Goal: Find specific page/section: Find specific page/section

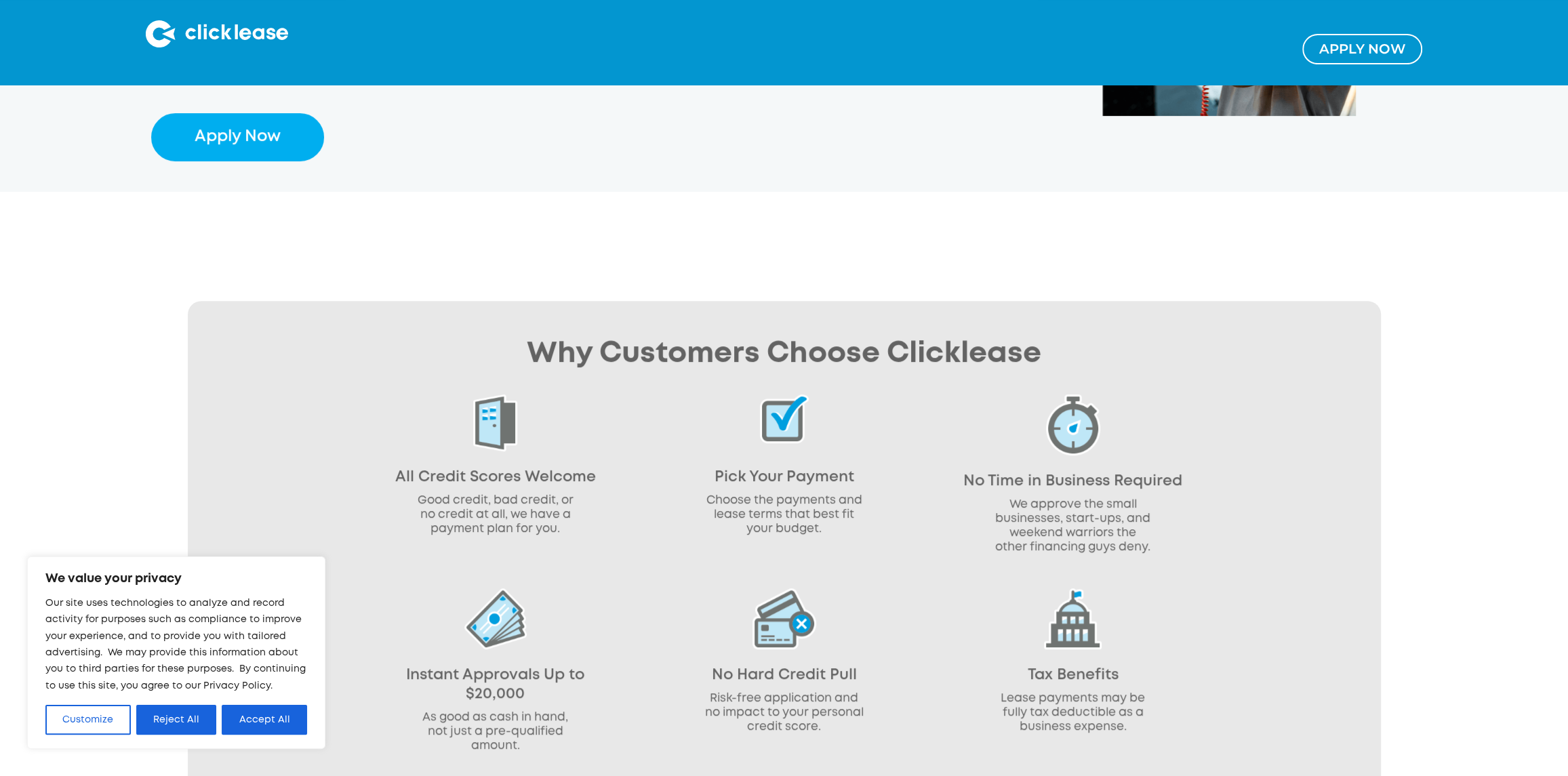
scroll to position [542, 0]
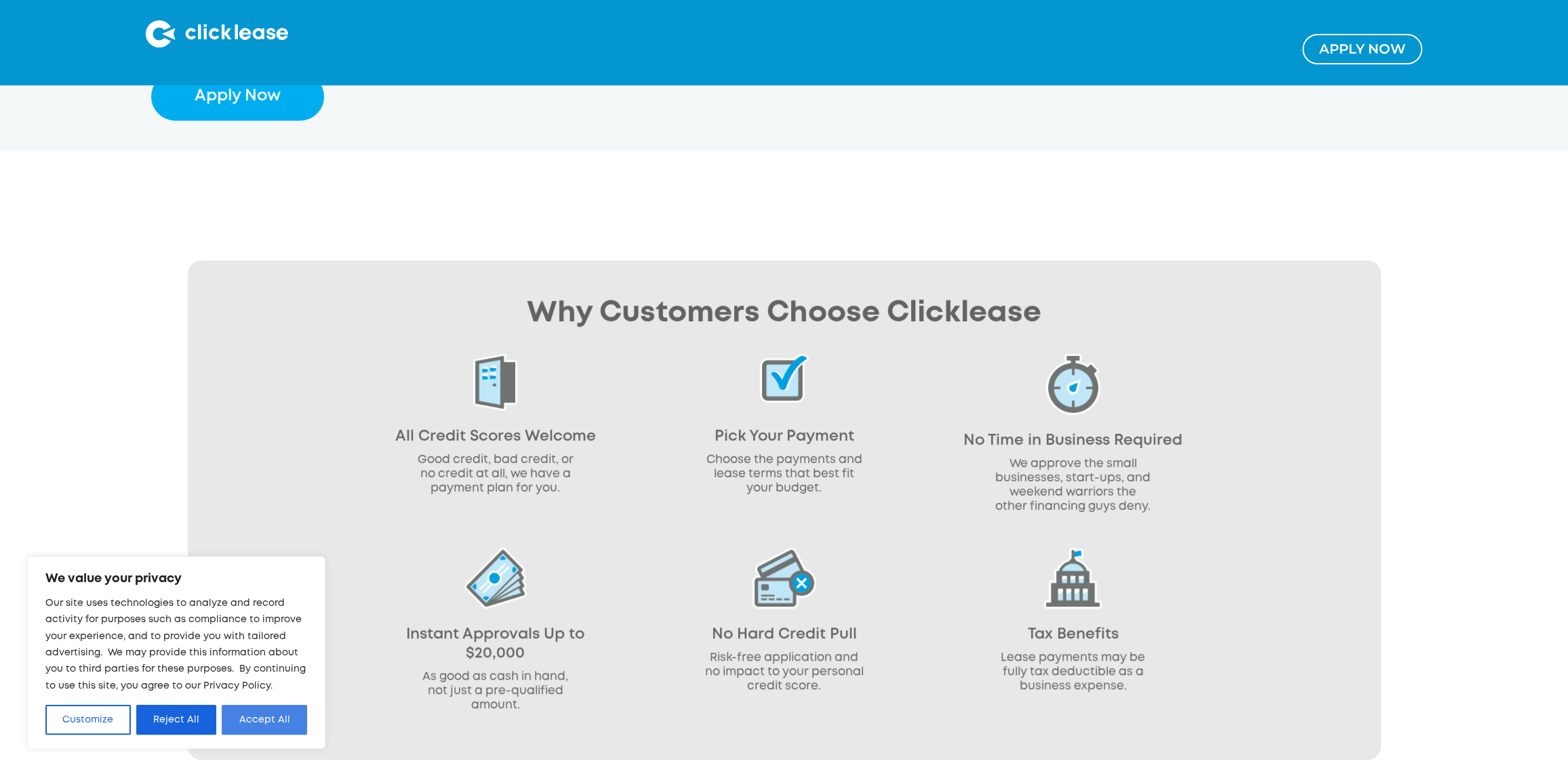
click at [242, 711] on button "Accept All" at bounding box center [265, 720] width 85 height 30
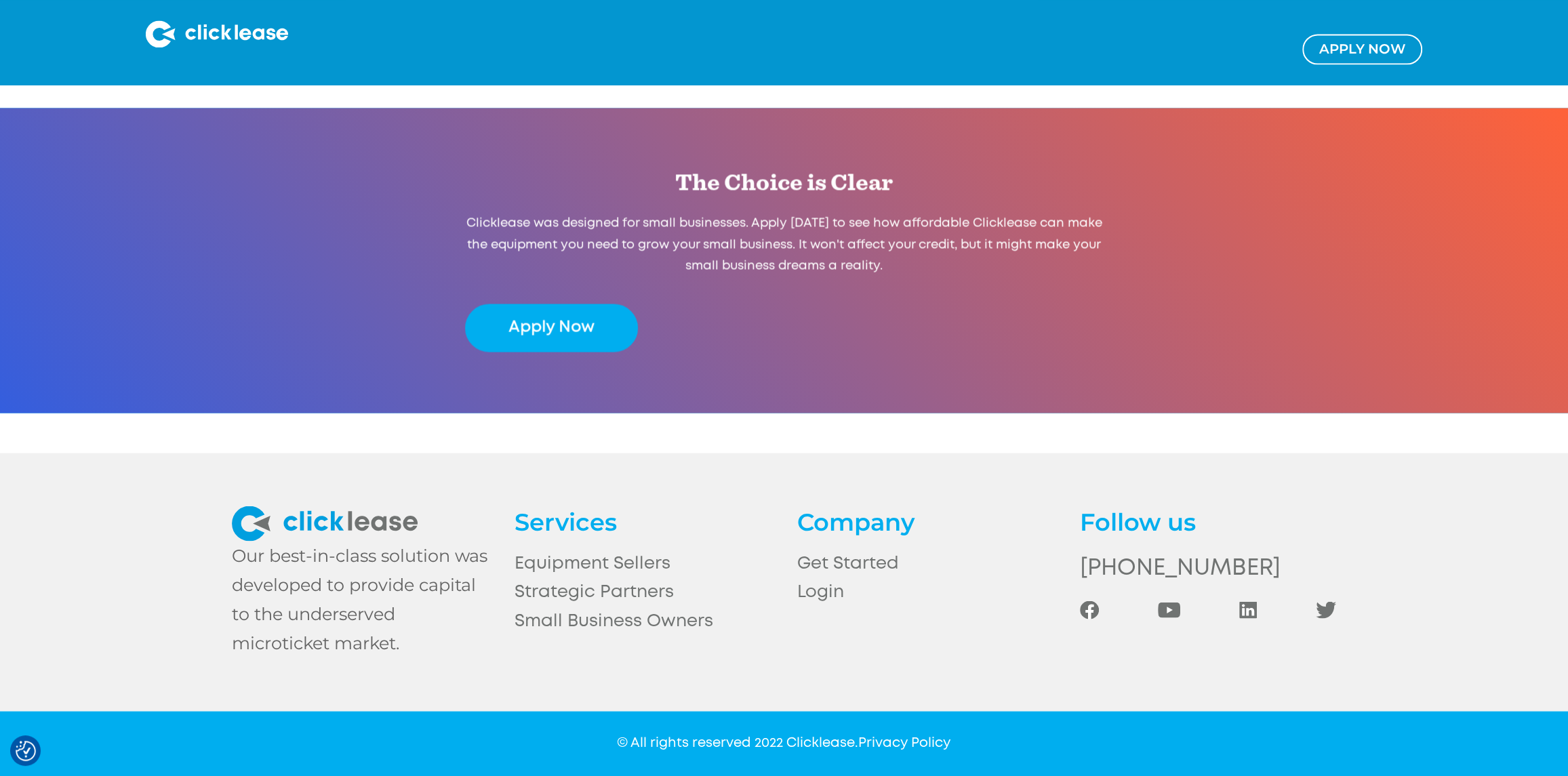
scroll to position [2656, 0]
click at [585, 561] on link "Equipment Sellers" at bounding box center [643, 564] width 256 height 29
